Goal: Task Accomplishment & Management: Manage account settings

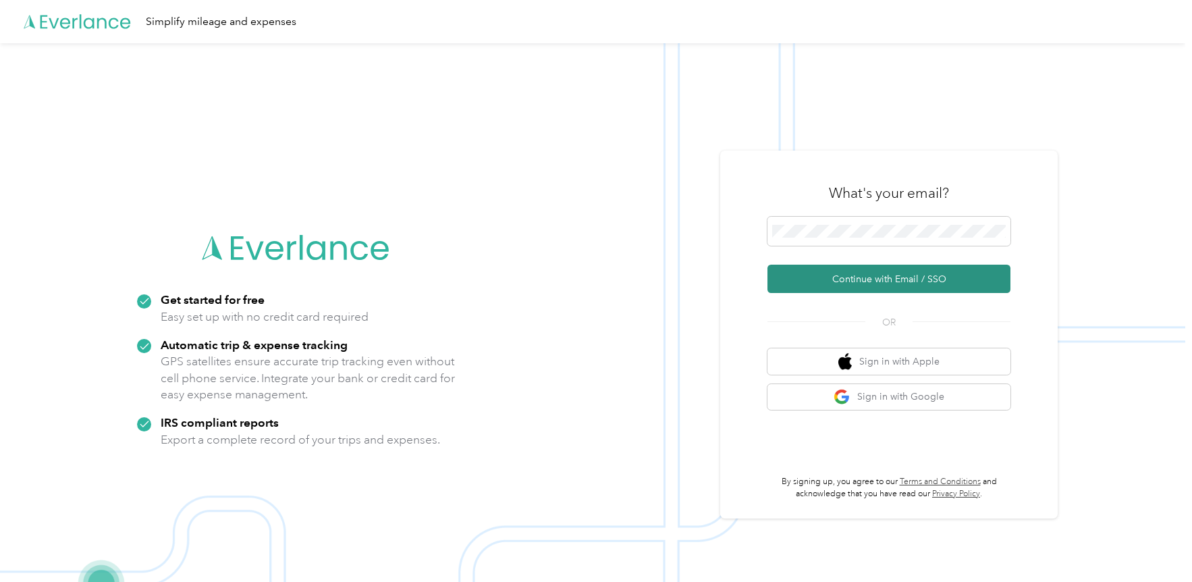
click at [829, 283] on button "Continue with Email / SSO" at bounding box center [888, 279] width 243 height 28
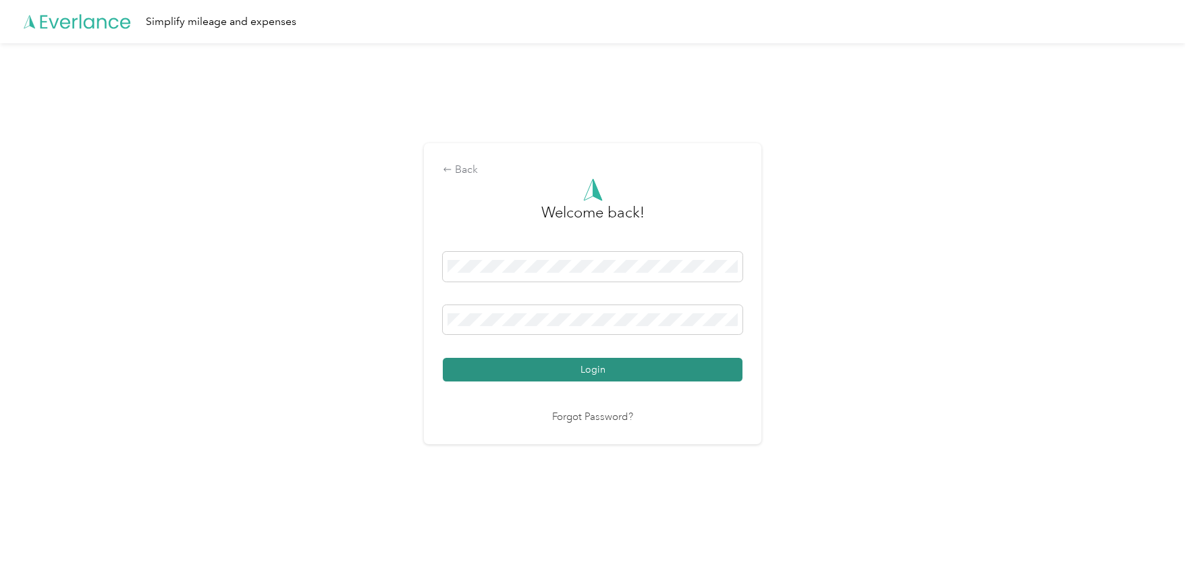
click at [598, 372] on button "Login" at bounding box center [593, 370] width 300 height 24
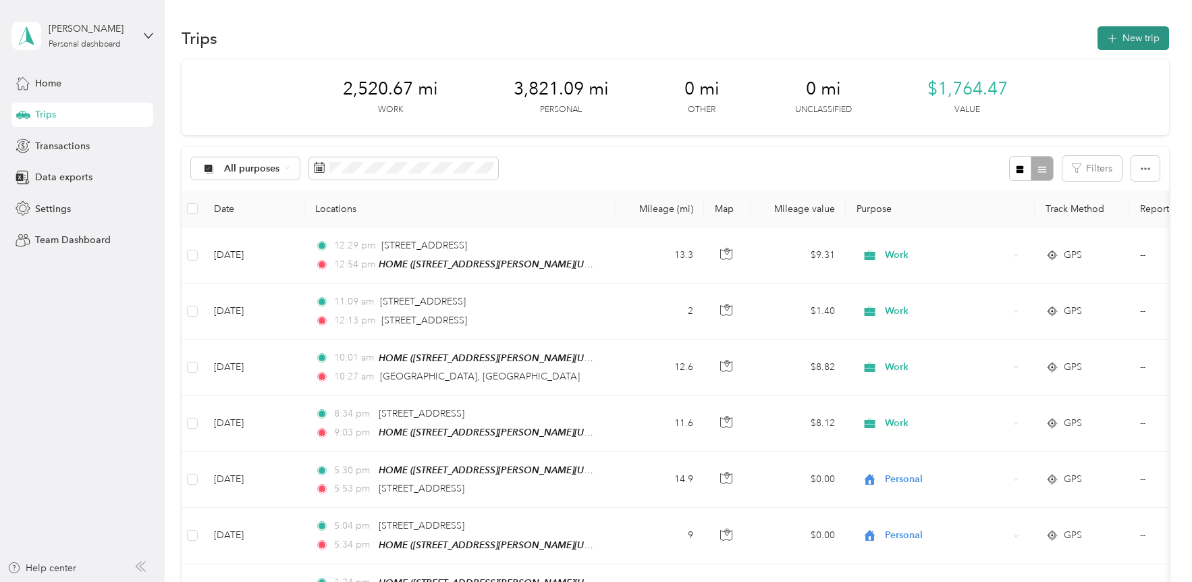
click at [1138, 40] on button "New trip" at bounding box center [1133, 38] width 72 height 24
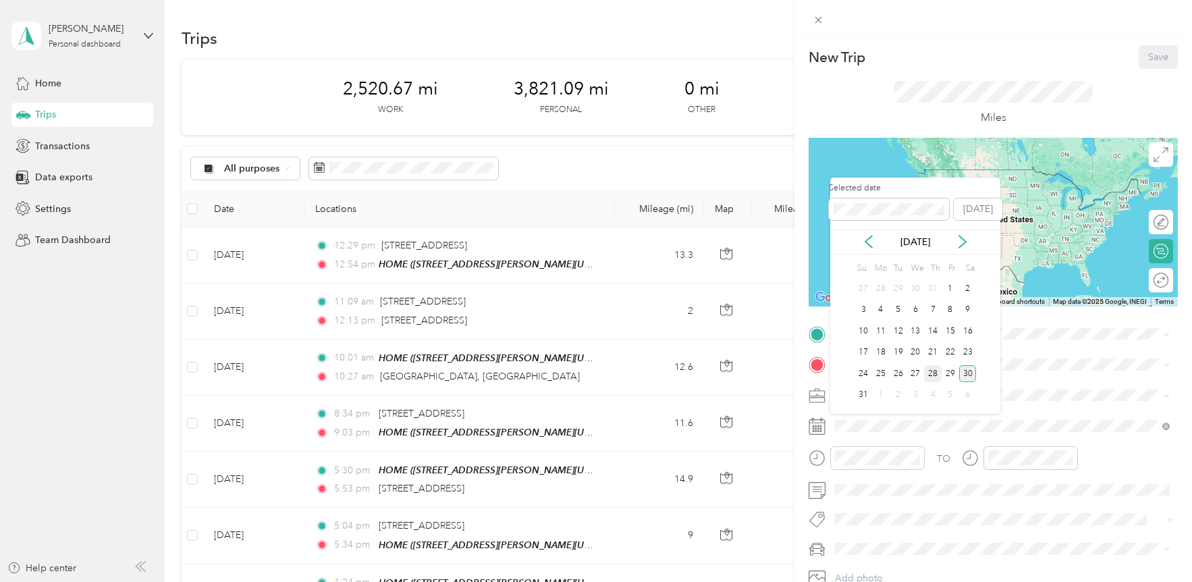
click at [936, 374] on div "28" at bounding box center [933, 373] width 18 height 17
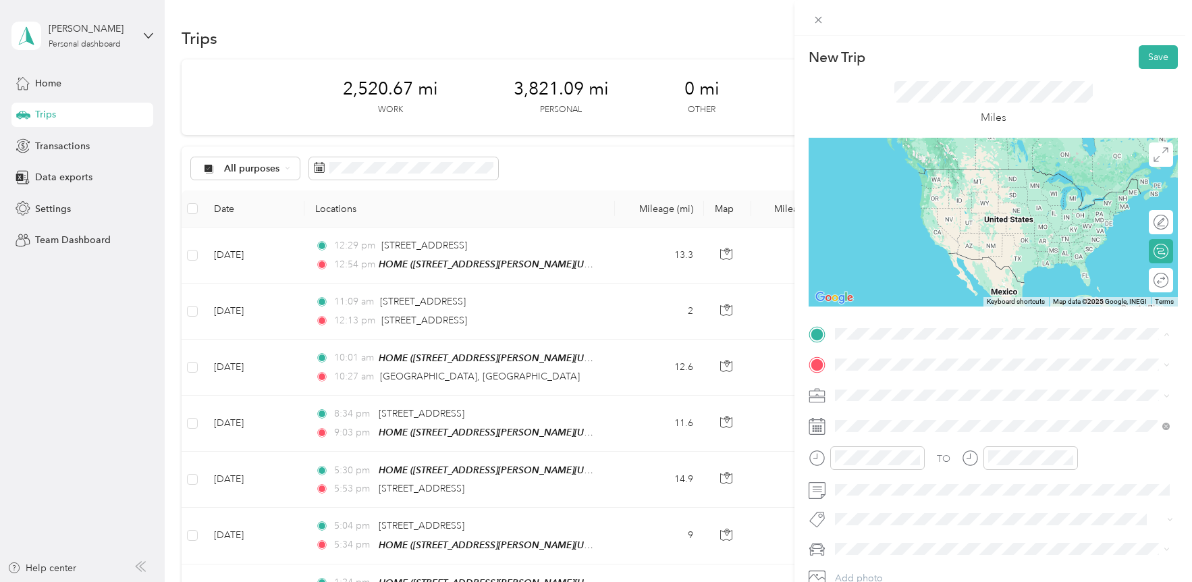
click at [897, 395] on div "HOME [STREET_ADDRESS][PERSON_NAME][US_STATE][US_STATE]" at bounding box center [989, 395] width 259 height 28
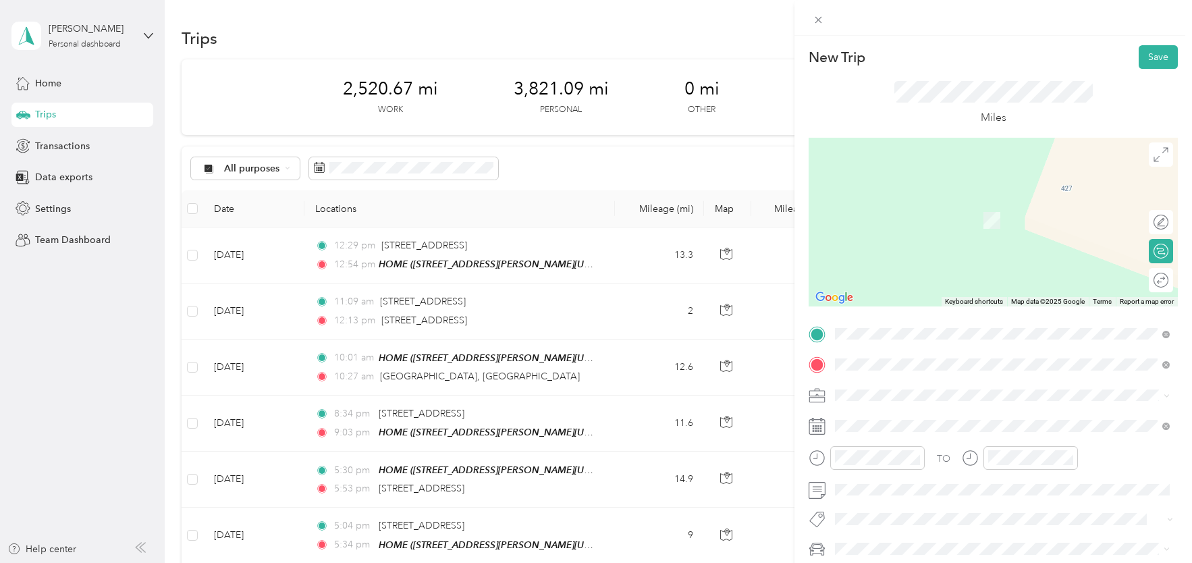
click at [984, 419] on span "[STREET_ADDRESS][US_STATE]" at bounding box center [927, 413] width 135 height 12
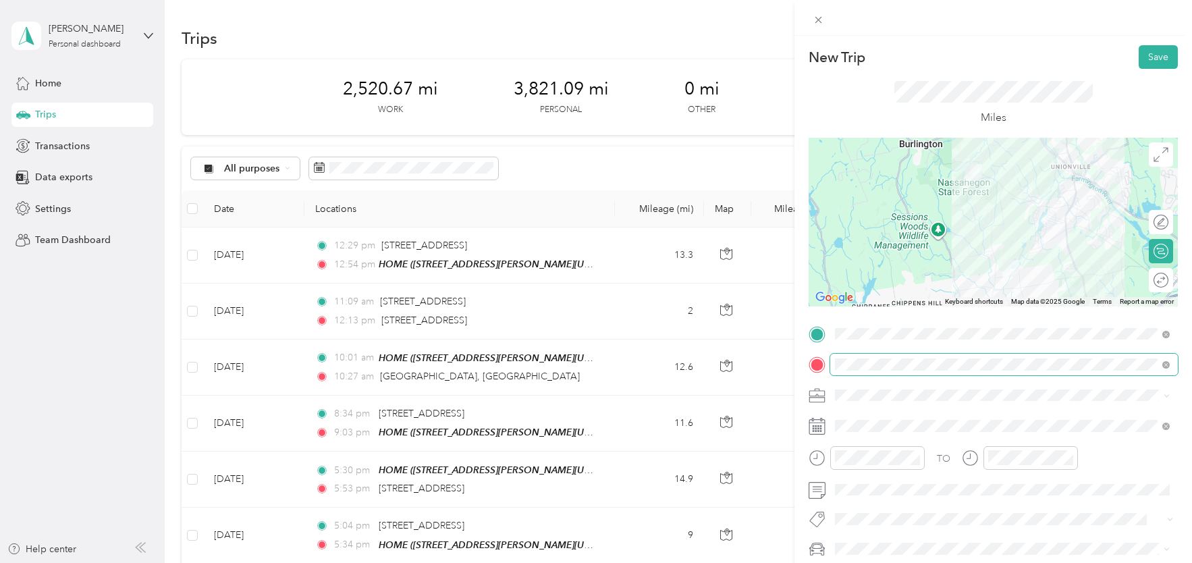
scroll to position [12, 0]
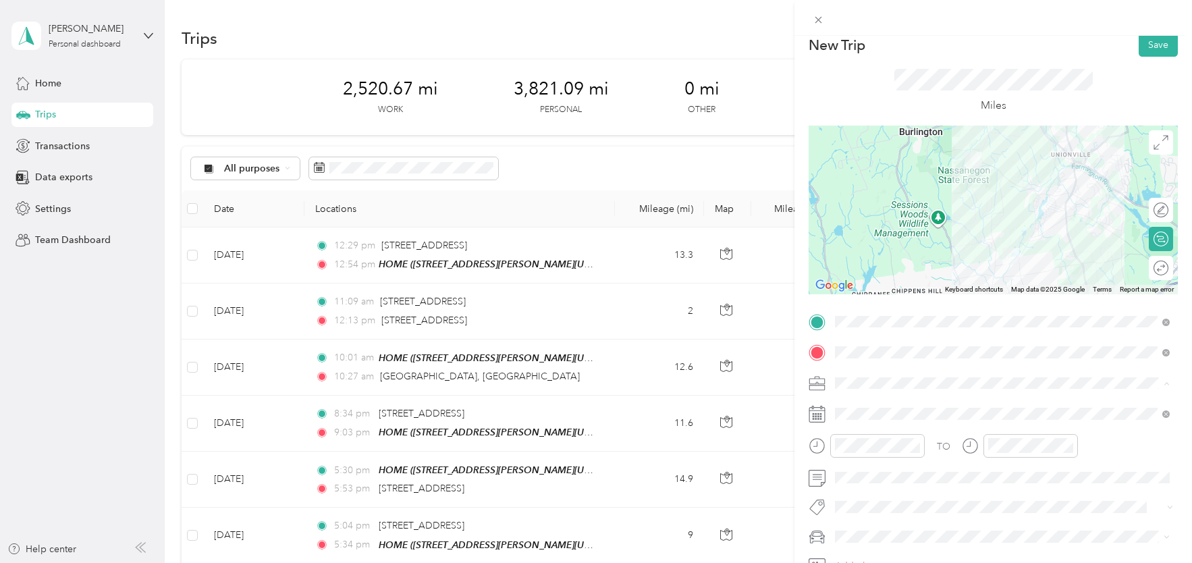
click at [860, 192] on span "Work" at bounding box center [850, 193] width 23 height 11
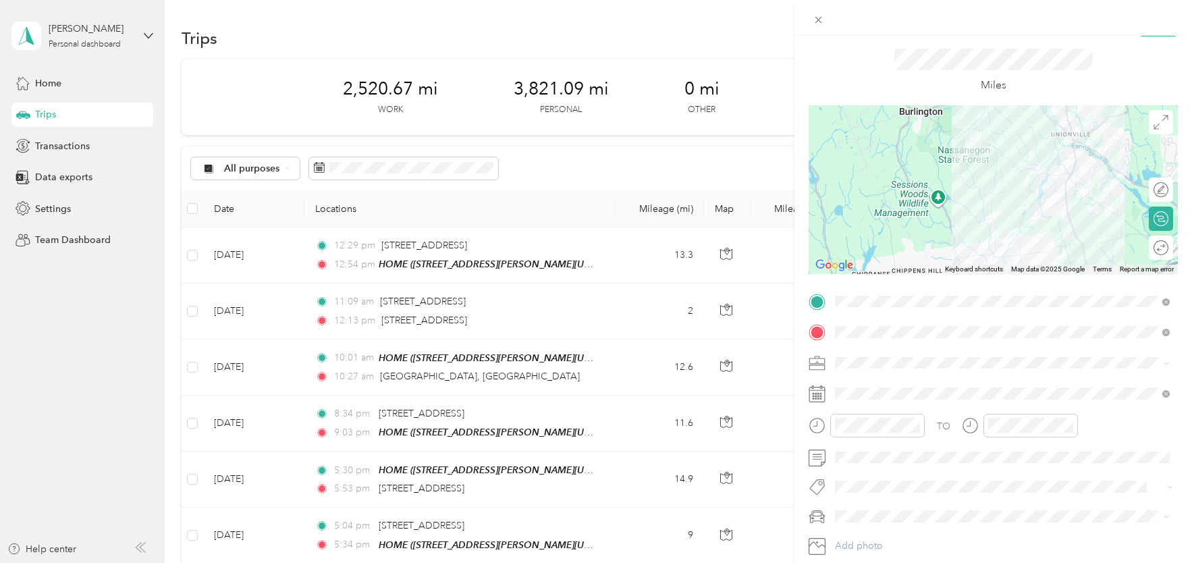
scroll to position [108, 0]
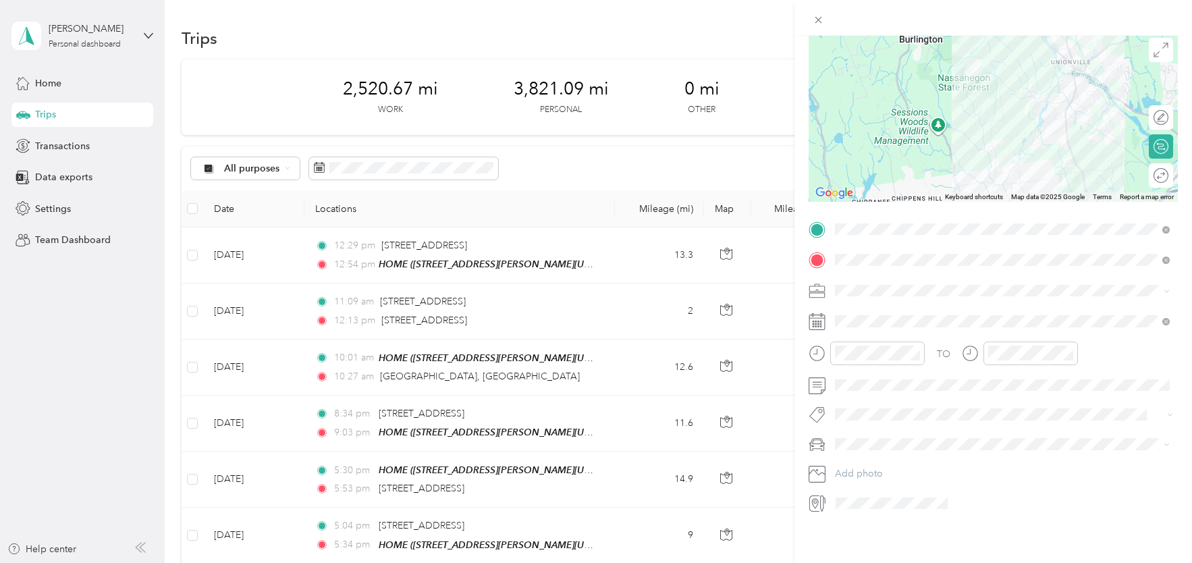
click at [865, 488] on span "Red CX-5" at bounding box center [859, 487] width 40 height 11
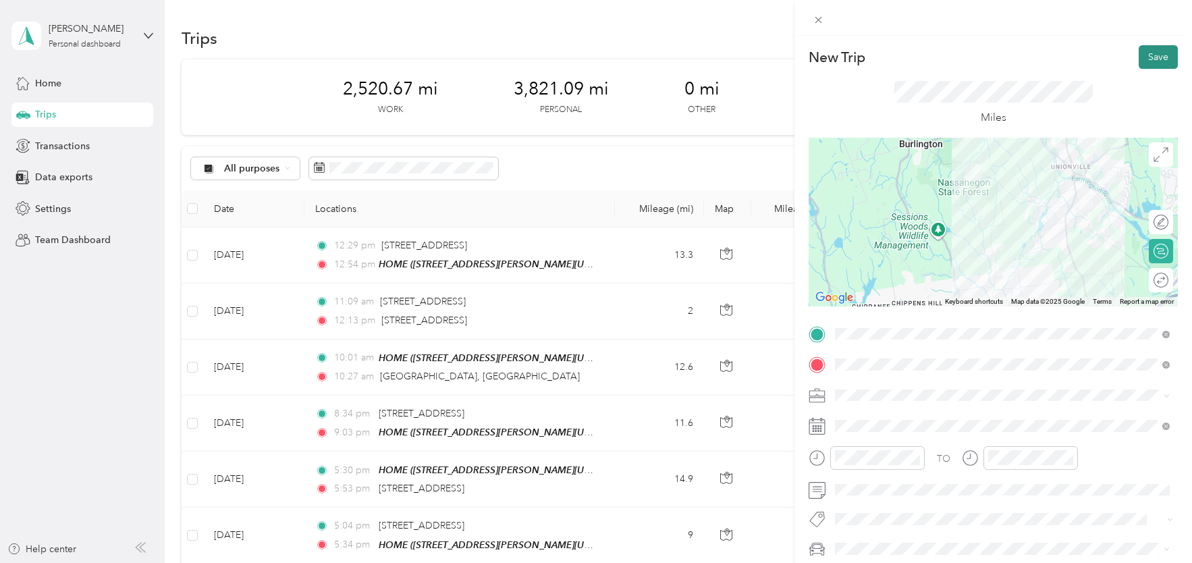
click at [1161, 57] on button "Save" at bounding box center [1157, 57] width 39 height 24
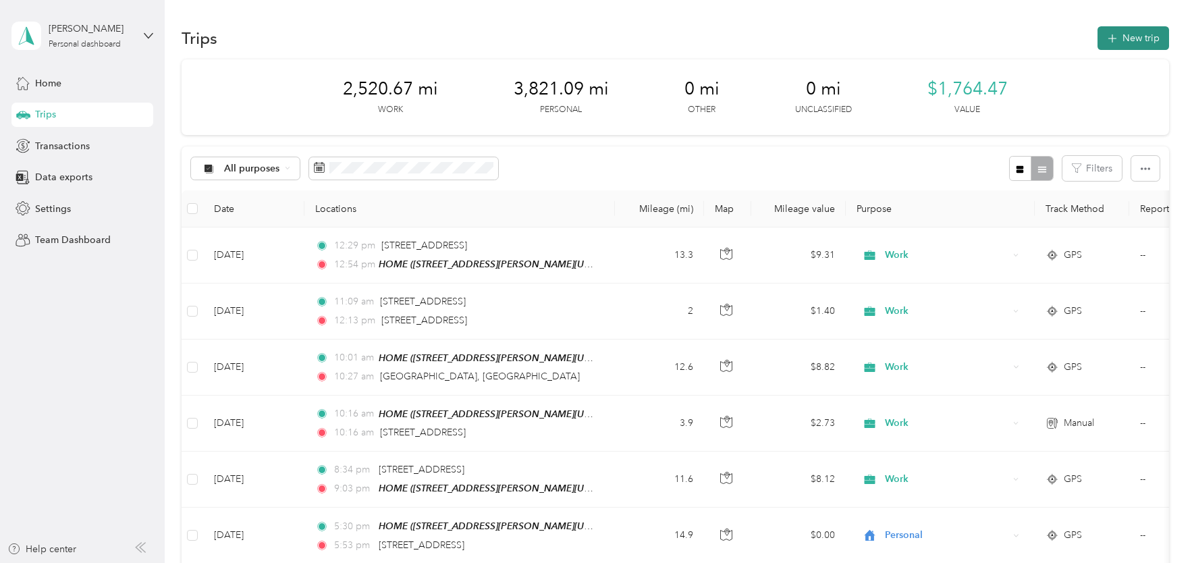
click at [1144, 35] on button "New trip" at bounding box center [1133, 38] width 72 height 24
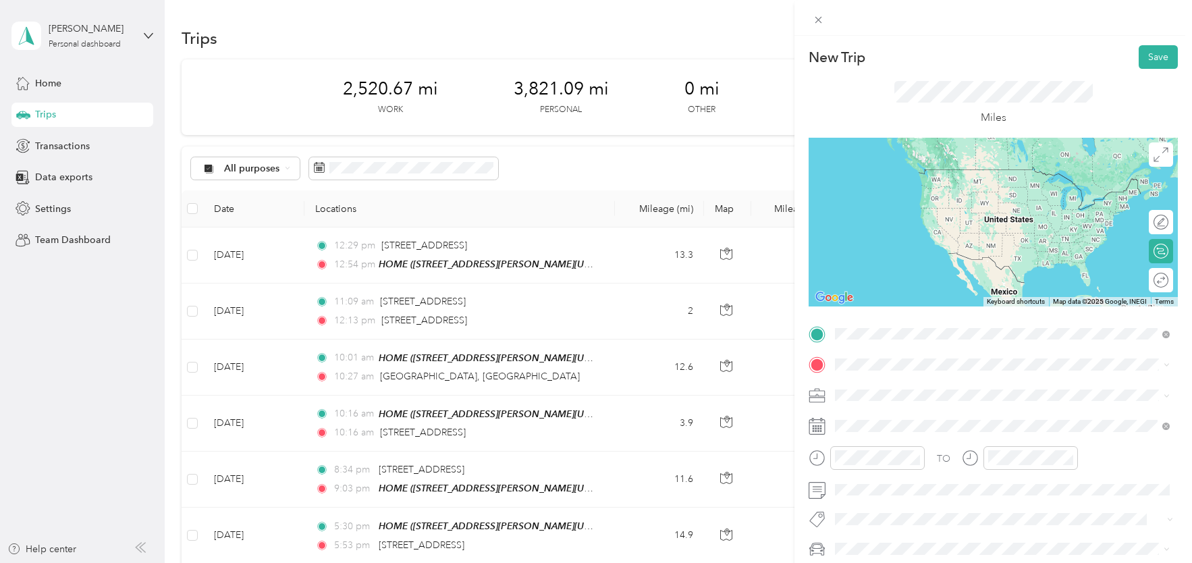
click at [928, 381] on span "[STREET_ADDRESS][US_STATE]" at bounding box center [927, 382] width 135 height 12
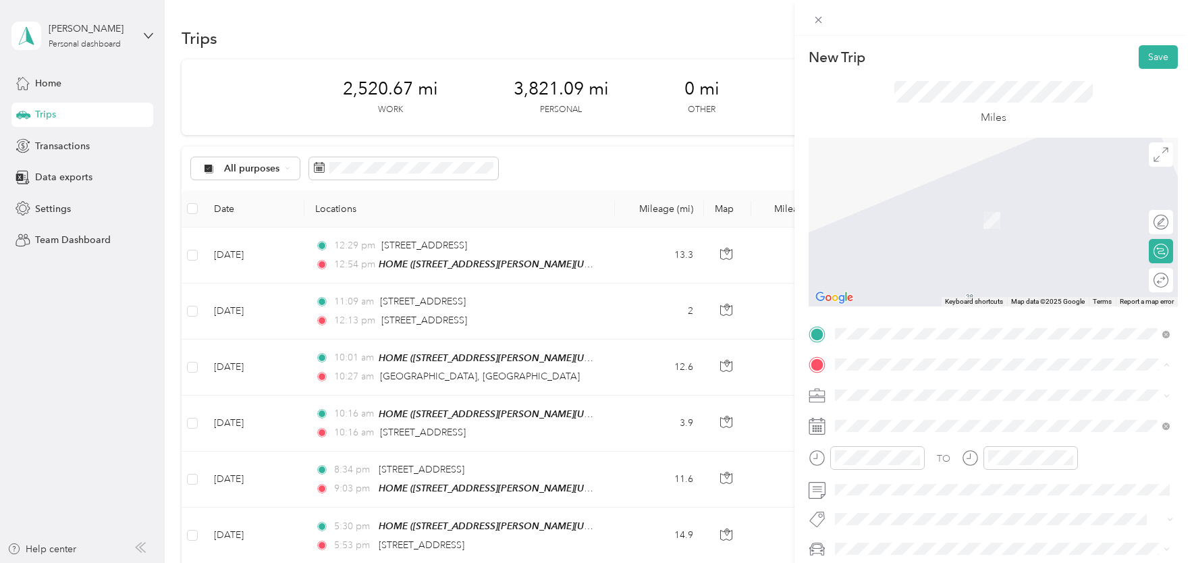
click at [906, 194] on li "HOME [STREET_ADDRESS][PERSON_NAME][US_STATE][US_STATE]" at bounding box center [1002, 213] width 344 height 43
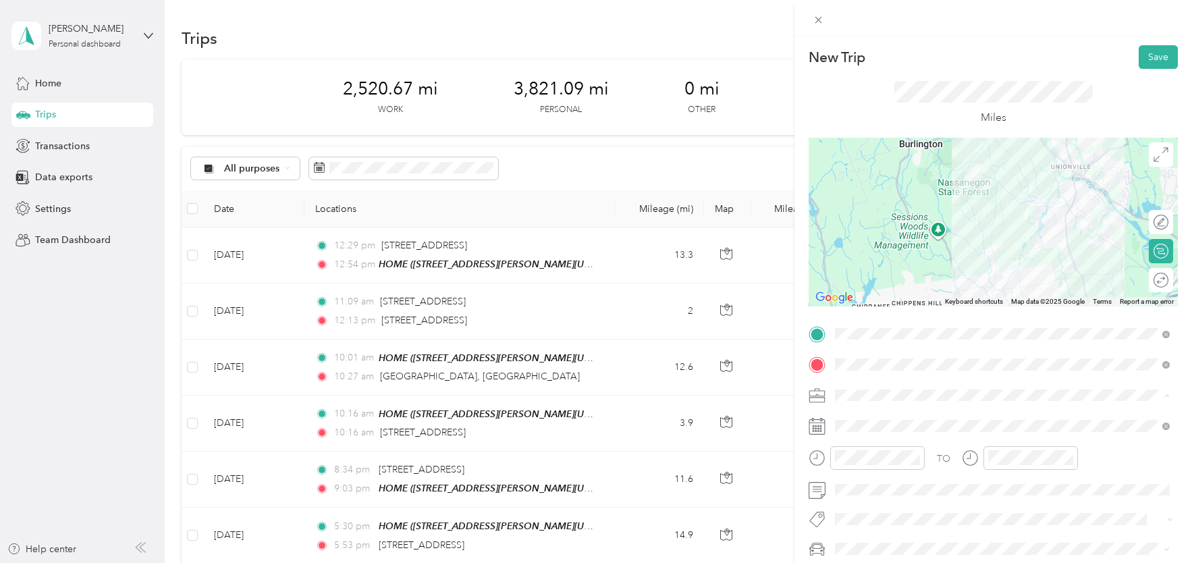
click at [883, 211] on li "Work" at bounding box center [1002, 206] width 344 height 24
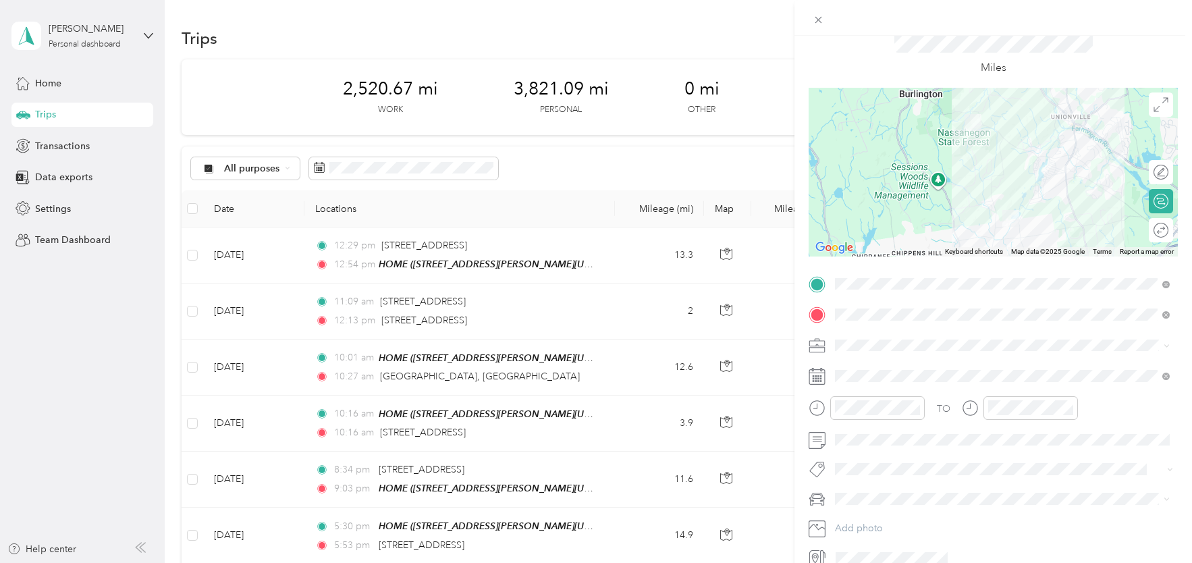
scroll to position [108, 0]
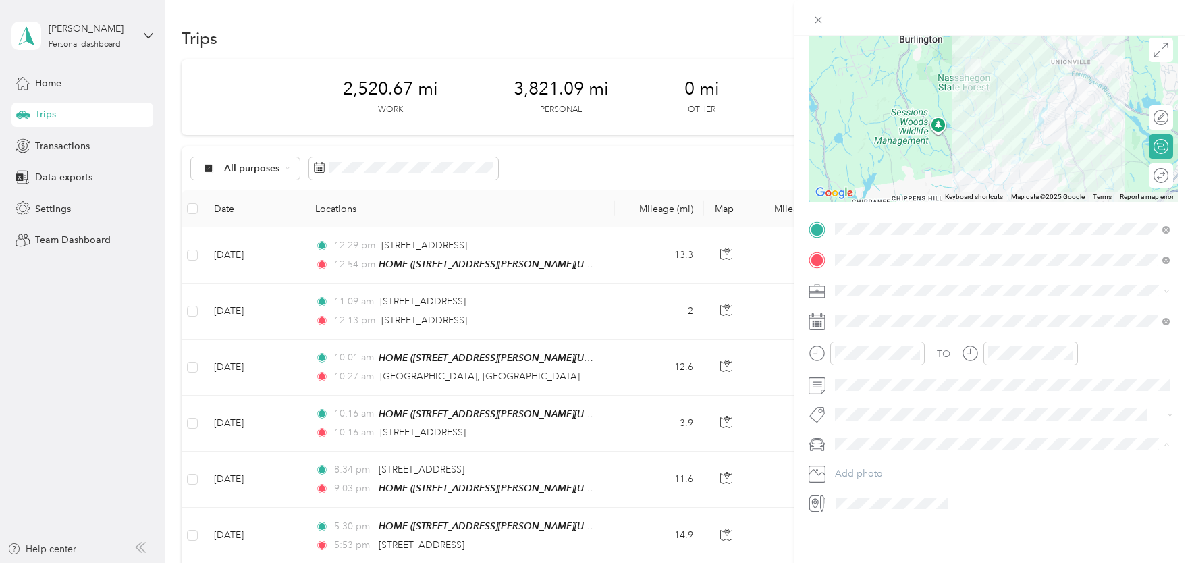
click at [885, 489] on div "Red CX-5" at bounding box center [1001, 488] width 325 height 14
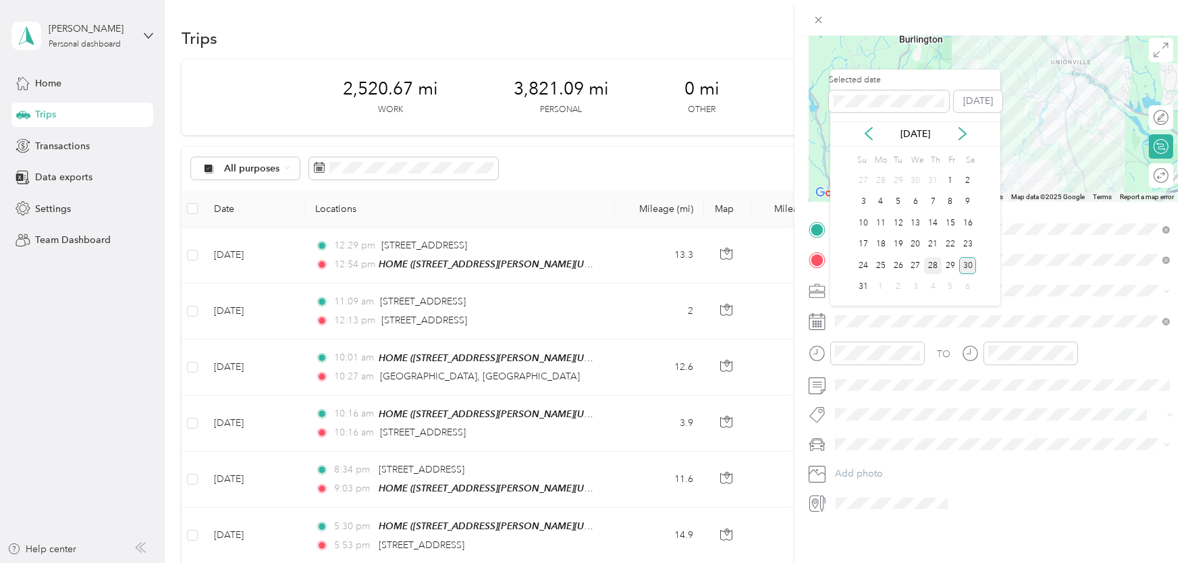
click at [939, 265] on div "28" at bounding box center [933, 265] width 18 height 17
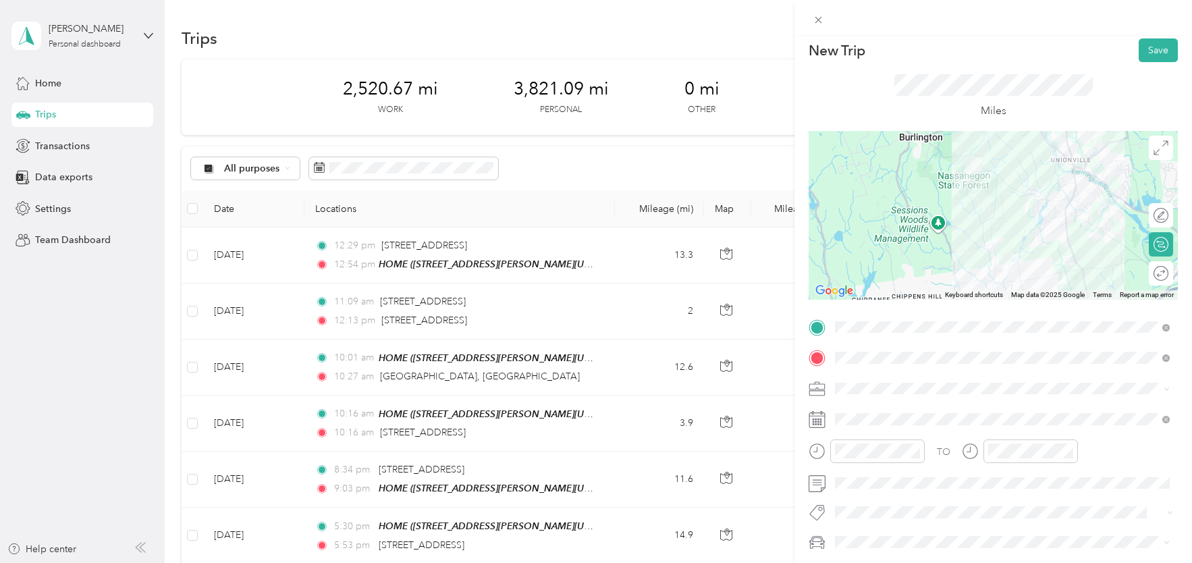
scroll to position [0, 0]
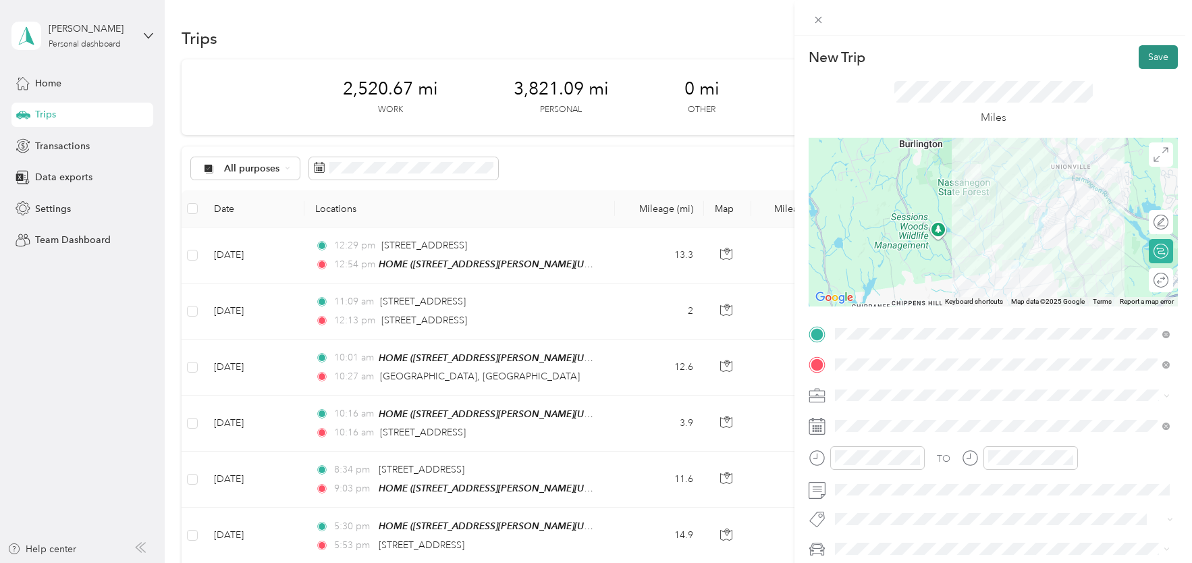
click at [1155, 55] on button "Save" at bounding box center [1157, 57] width 39 height 24
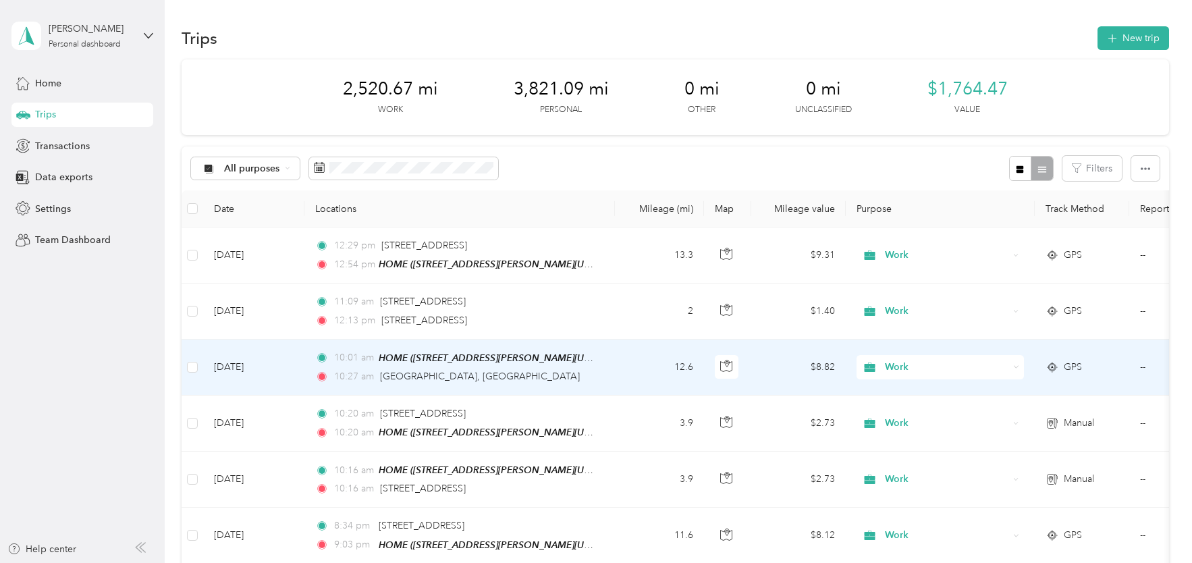
click at [543, 347] on td "10:01 am HOME ([STREET_ADDRESS][PERSON_NAME][US_STATE][US_STATE]) 10:27 am [GEO…" at bounding box center [459, 367] width 310 height 56
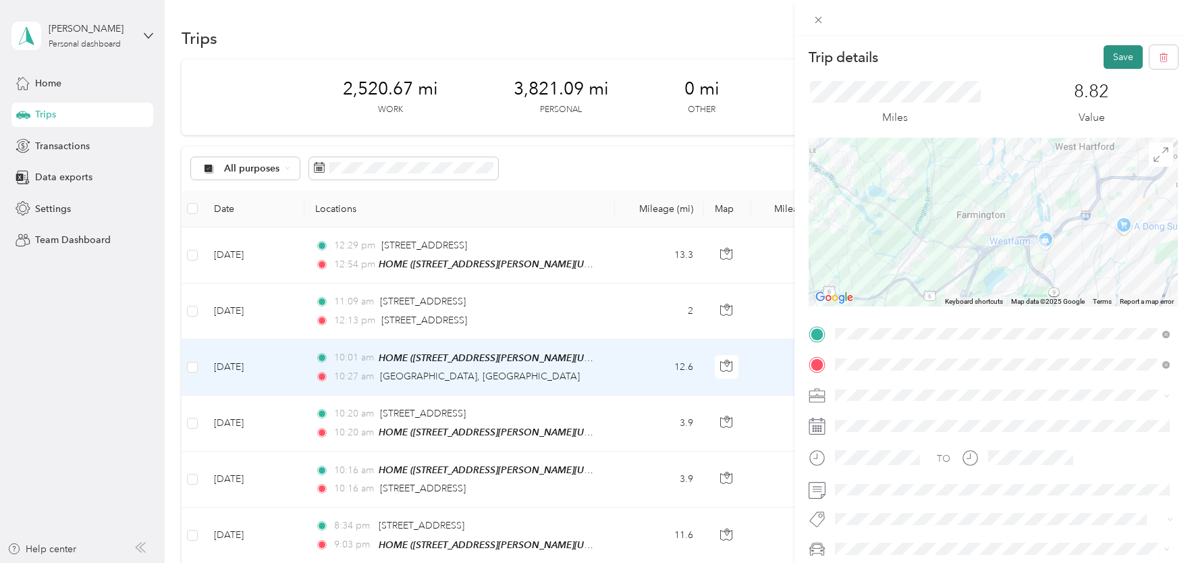
click at [1121, 53] on button "Save" at bounding box center [1122, 57] width 39 height 24
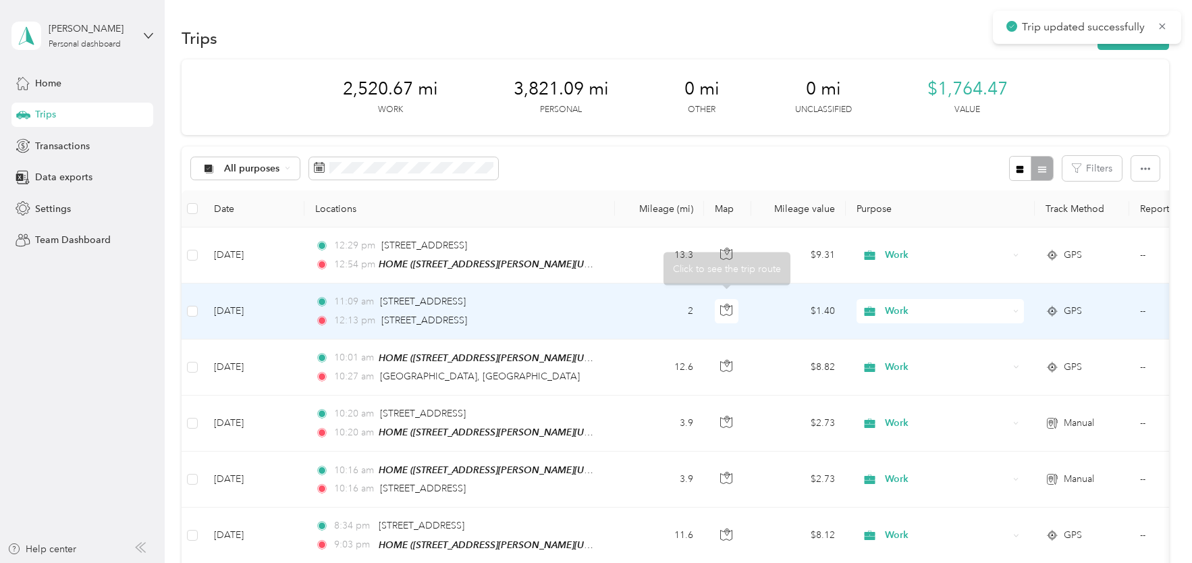
click at [581, 307] on div "11:09 am [STREET_ADDRESS]" at bounding box center [456, 301] width 283 height 15
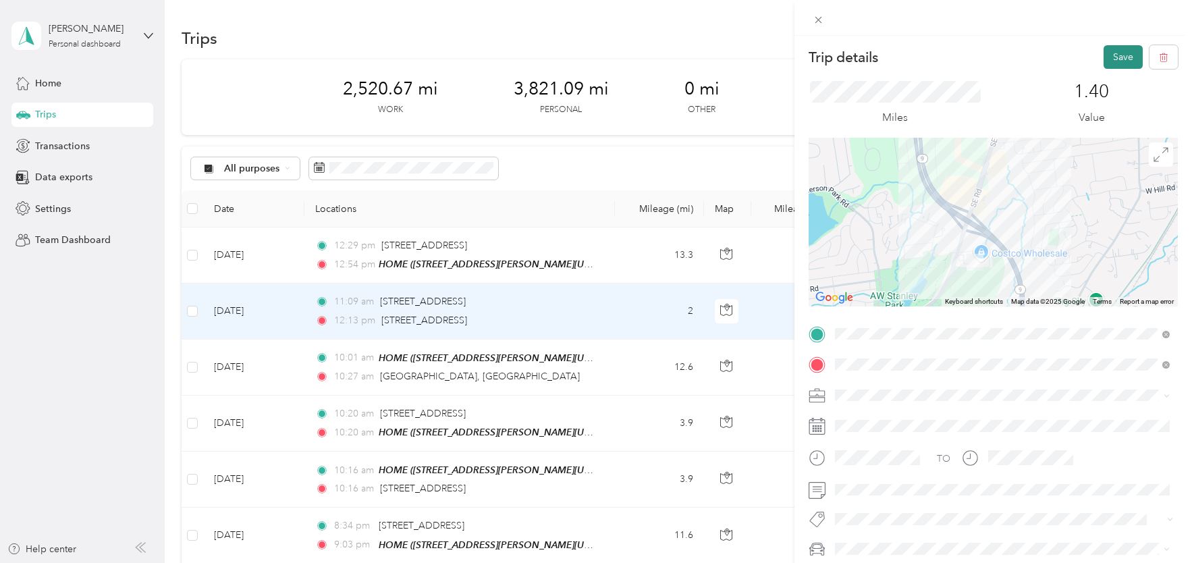
click at [1115, 59] on button "Save" at bounding box center [1122, 57] width 39 height 24
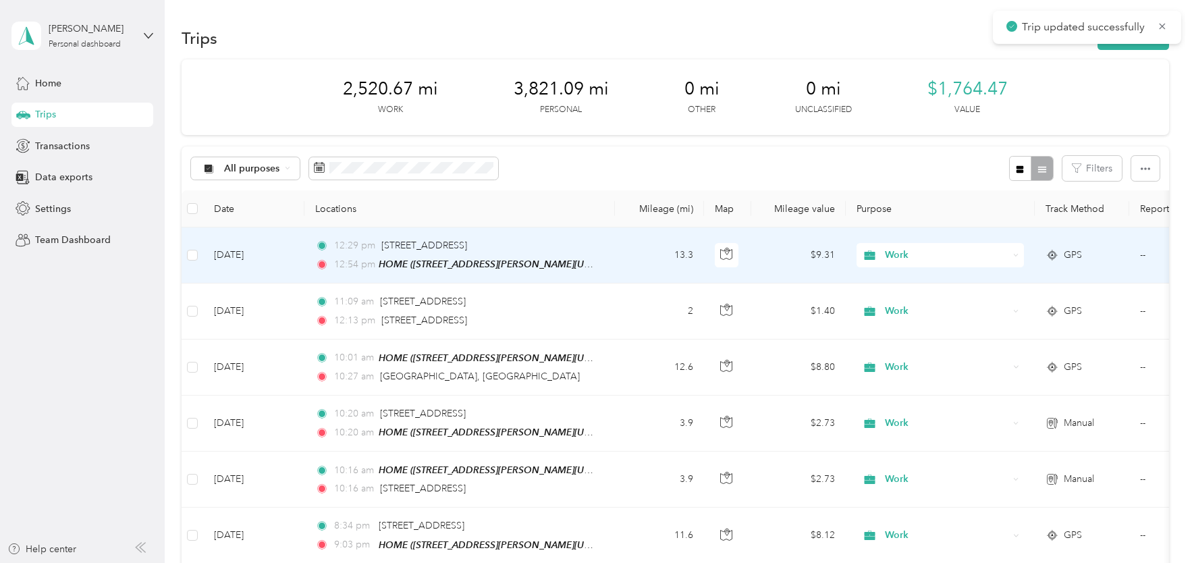
click at [541, 256] on div "HOME ([STREET_ADDRESS][PERSON_NAME][US_STATE][US_STATE])" at bounding box center [488, 264] width 219 height 16
click at [552, 248] on div "12:29 pm [STREET_ADDRESS]" at bounding box center [456, 245] width 283 height 15
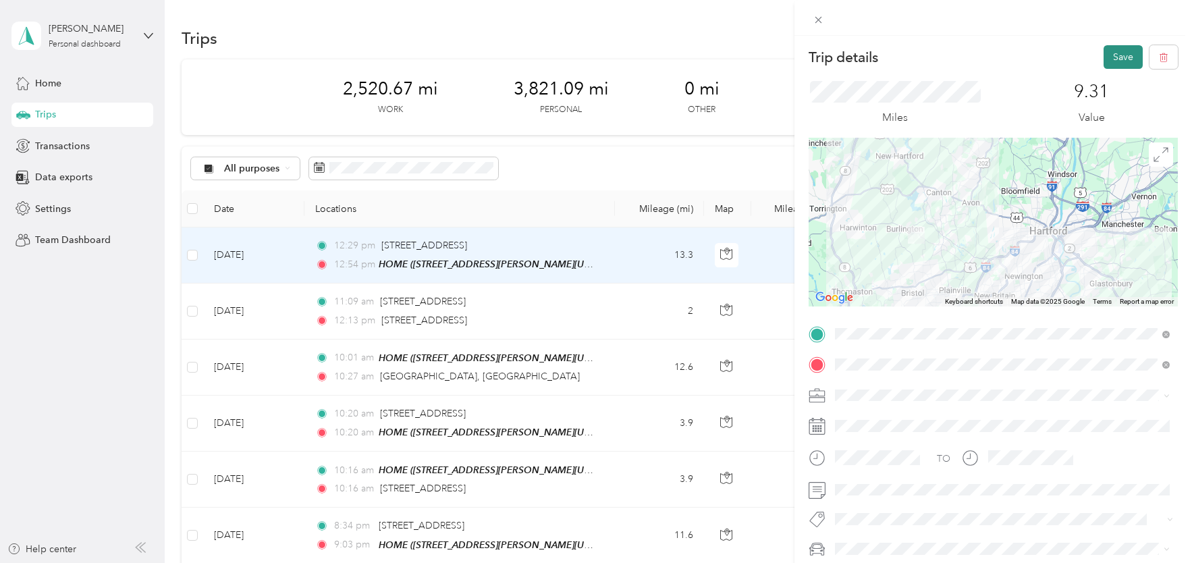
click at [1117, 61] on button "Save" at bounding box center [1122, 57] width 39 height 24
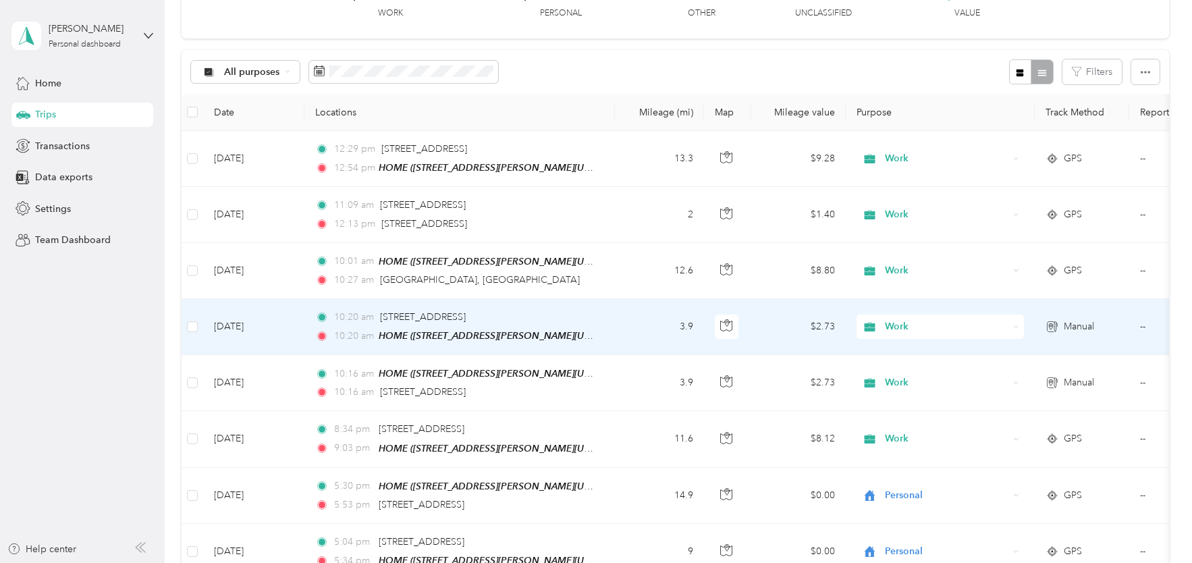
scroll to position [122, 0]
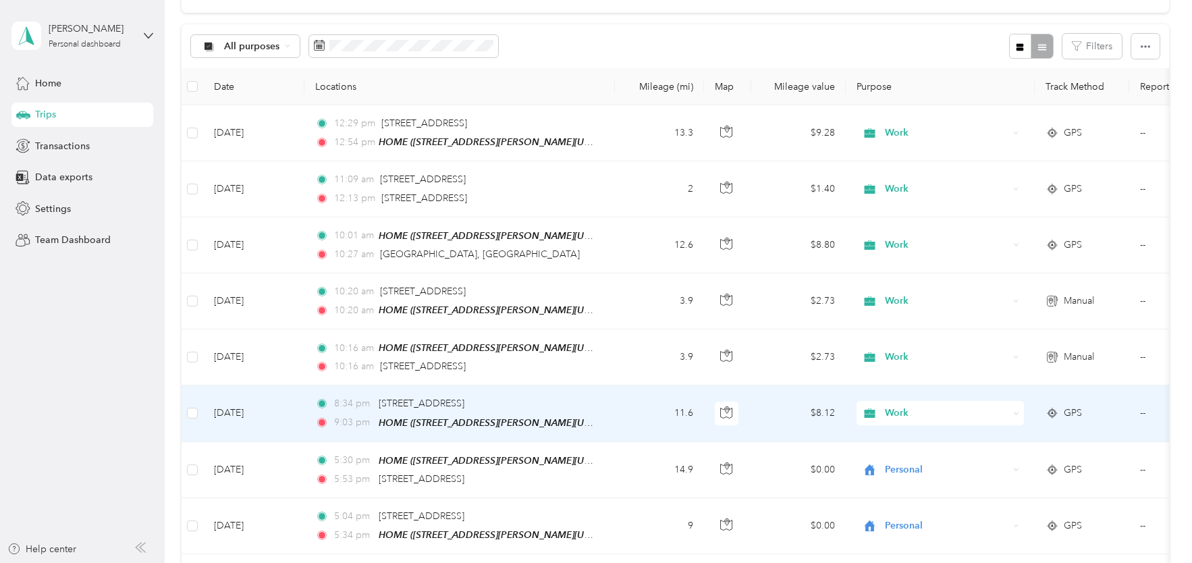
click at [929, 410] on span "Work" at bounding box center [946, 413] width 123 height 15
click at [928, 243] on span "Personal" at bounding box center [951, 242] width 125 height 14
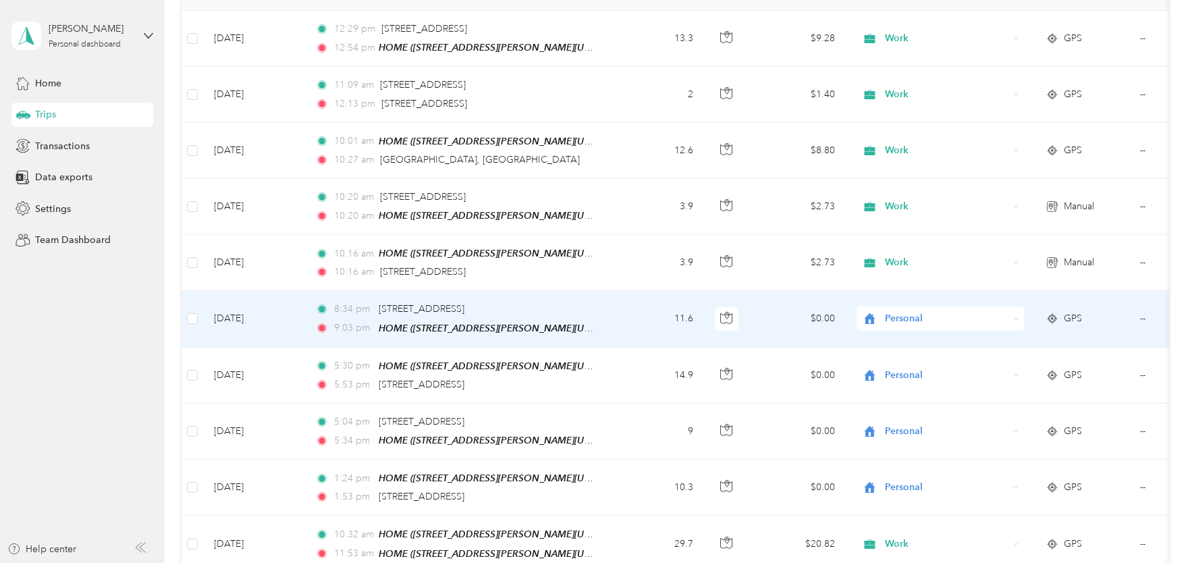
scroll to position [326, 0]
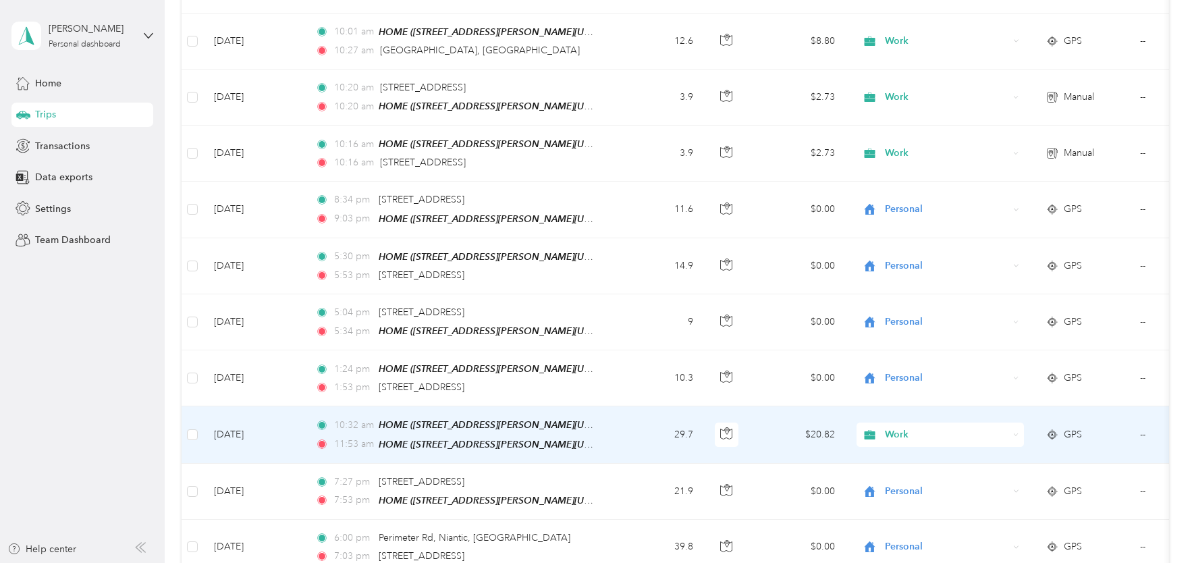
click at [644, 414] on td "29.7" at bounding box center [659, 434] width 89 height 57
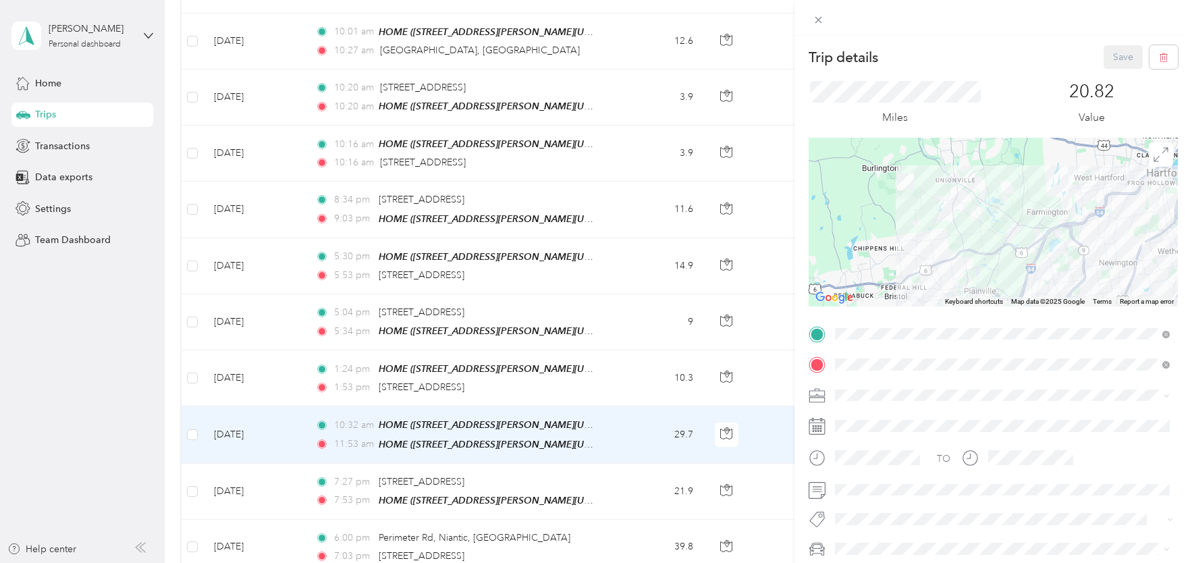
click at [307, 49] on div "Trip details Save This trip cannot be edited because it is either under review,…" at bounding box center [596, 281] width 1192 height 563
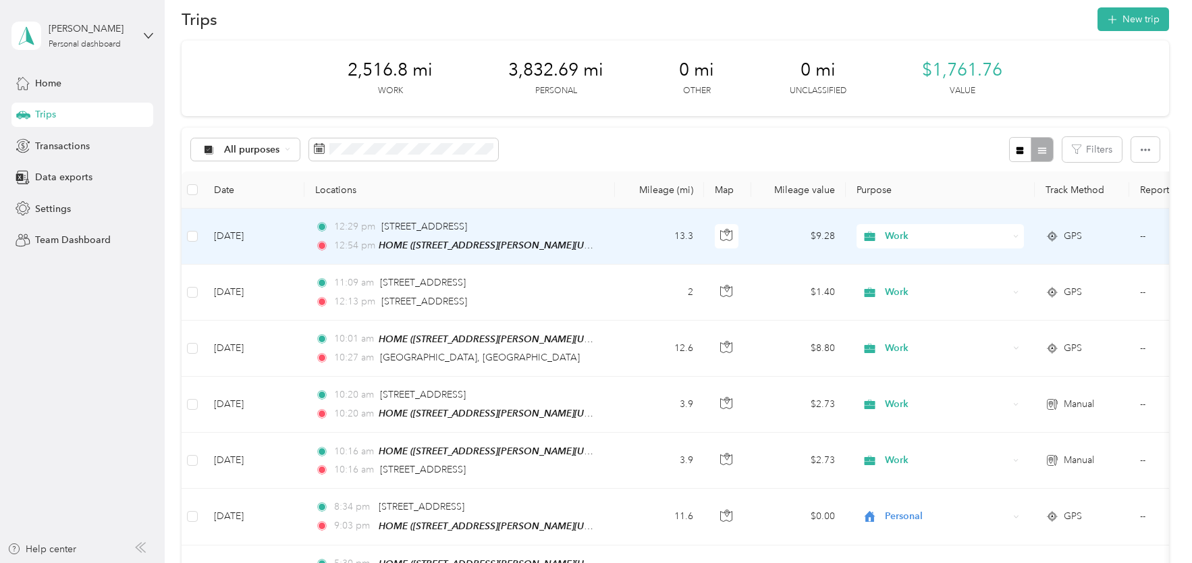
scroll to position [47, 0]
